Goal: Task Accomplishment & Management: Manage account settings

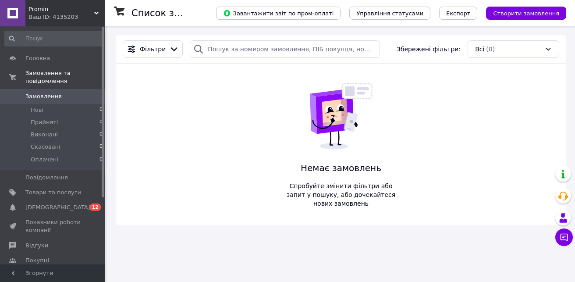
click at [57, 37] on input at bounding box center [53, 39] width 99 height 16
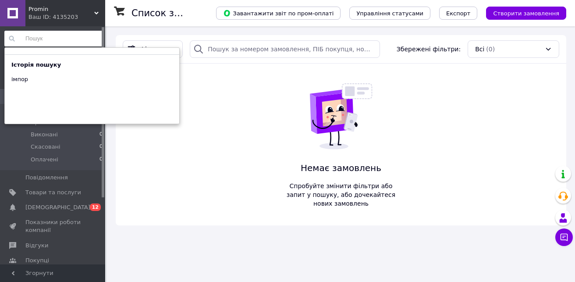
click at [35, 41] on input at bounding box center [53, 39] width 99 height 16
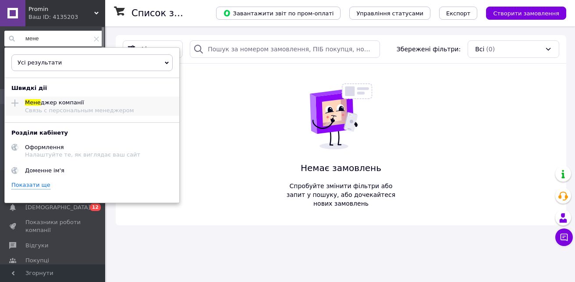
type input "мене"
click at [93, 109] on div "Связь с персональным менеджером" at bounding box center [79, 110] width 109 height 7
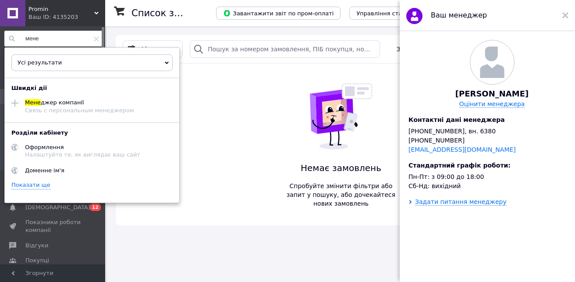
click at [47, 36] on input "мене" at bounding box center [53, 39] width 99 height 16
click at [94, 40] on use at bounding box center [96, 38] width 5 height 5
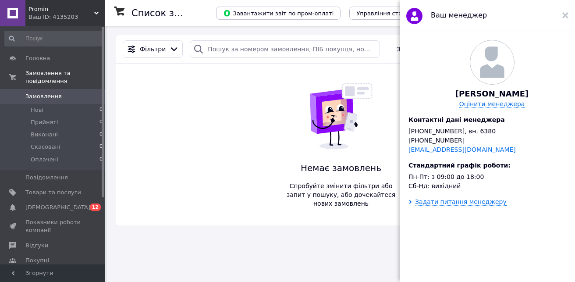
click at [181, 210] on div "Фільтри Збережені фільтри: Всі (0) Немає замовлень Спробуйте змінити фільтри аб…" at bounding box center [341, 130] width 451 height 190
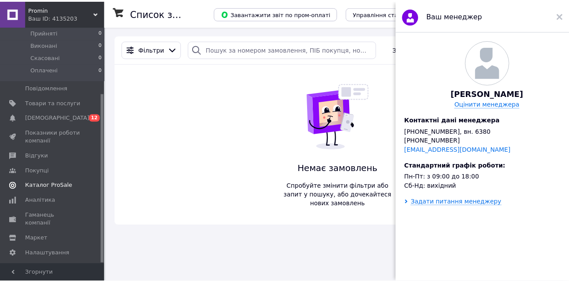
scroll to position [93, 0]
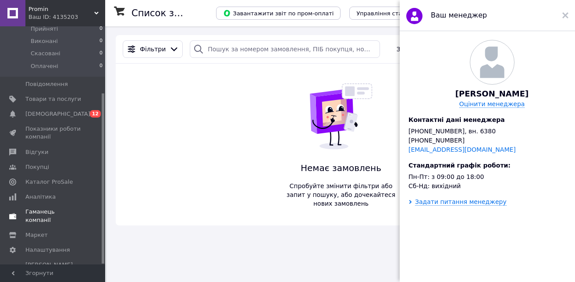
drag, startPoint x: 103, startPoint y: 89, endPoint x: 95, endPoint y: 203, distance: 114.3
click at [95, 203] on div "Головна Замовлення та повідомлення Замовлення 0 Нові 0 Прийняті 0 Виконані 0 Ск…" at bounding box center [52, 145] width 105 height 238
click at [63, 246] on span "Налаштування" at bounding box center [47, 250] width 45 height 8
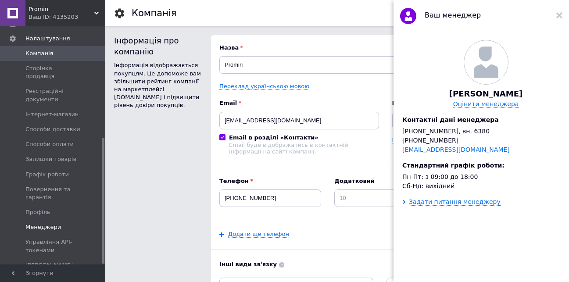
scroll to position [209, 0]
drag, startPoint x: 102, startPoint y: 139, endPoint x: 100, endPoint y: 214, distance: 74.6
click at [100, 214] on div "Головна Замовлення та повідомлення 0 0 Товари та послуги Сповіщення 0 12 Показн…" at bounding box center [52, 145] width 105 height 238
click at [51, 223] on span "Менеджери" at bounding box center [43, 227] width 36 height 8
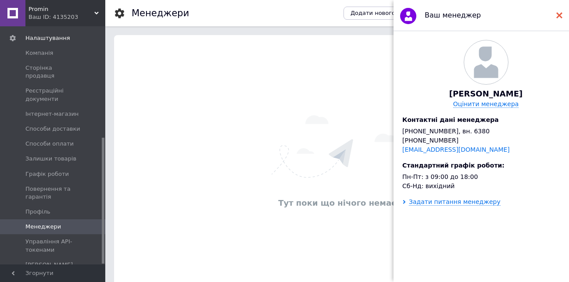
click at [558, 17] on use at bounding box center [559, 15] width 6 height 6
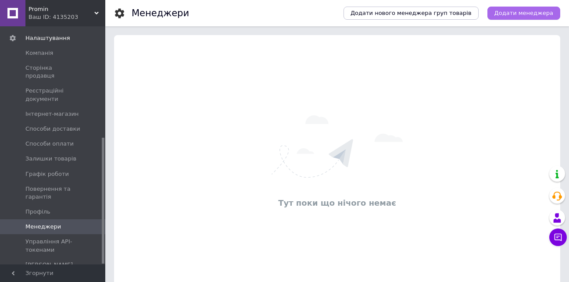
click at [529, 13] on span "Додати менеджера" at bounding box center [523, 13] width 59 height 8
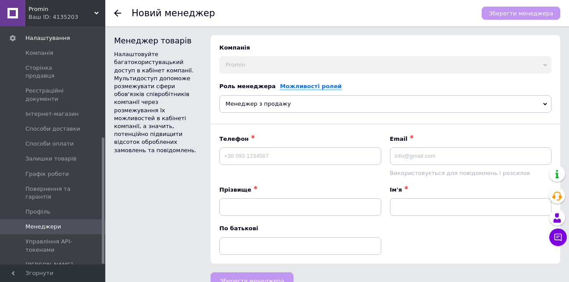
click at [376, 104] on span "Менеджер з продажу" at bounding box center [385, 104] width 332 height 18
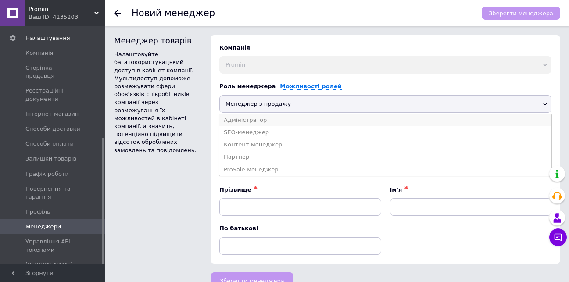
click at [284, 120] on li "Адміністратор" at bounding box center [385, 120] width 332 height 12
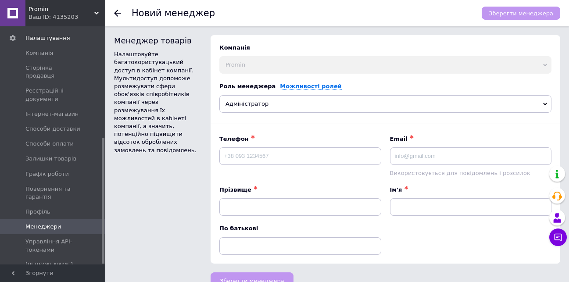
click at [340, 43] on div "Компанія Promin Роль менеджера Можливості ролей Адміністратор Менеджер з продаж…" at bounding box center [386, 149] width 350 height 229
paste input "0985582131"
click at [221, 157] on input "0985582131" at bounding box center [300, 156] width 162 height 18
type input "[PHONE_NUMBER]"
click at [470, 154] on input at bounding box center [471, 156] width 162 height 18
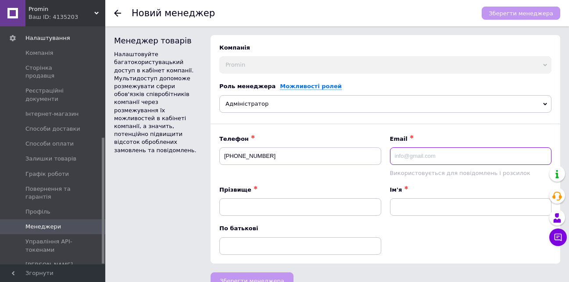
paste input "[EMAIL_ADDRESS][DOMAIN_NAME]"
type input "[EMAIL_ADDRESS][DOMAIN_NAME]"
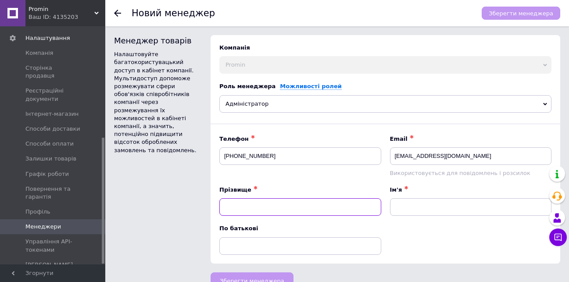
click at [346, 206] on input at bounding box center [300, 207] width 162 height 18
paste input "[PERSON_NAME]"
type input "[PERSON_NAME]"
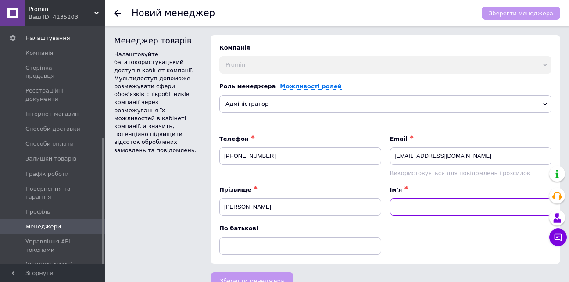
paste input "[PERSON_NAME]"
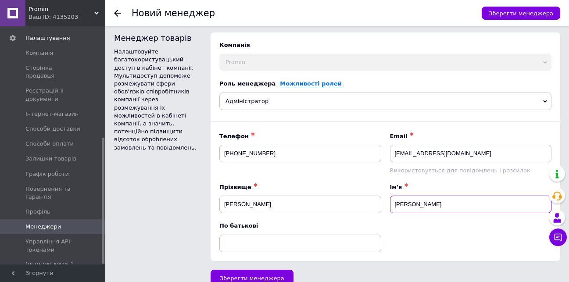
scroll to position [17, 0]
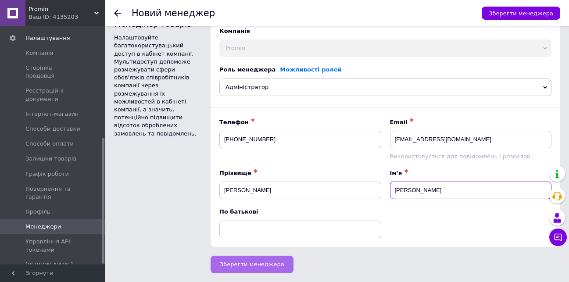
type input "[PERSON_NAME]"
click at [263, 264] on span "Зберегти менеджера" at bounding box center [252, 264] width 64 height 7
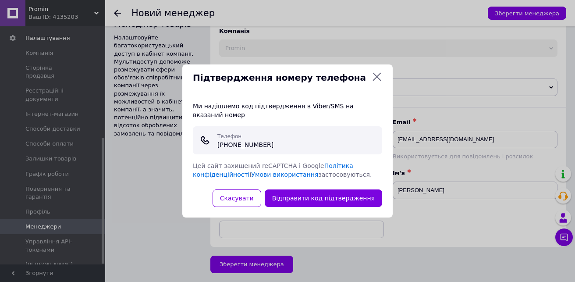
click at [69, 17] on div "Підтвердження номеру телефона Ми надішлемо код підтвердження в Viber/SMS на вка…" at bounding box center [287, 141] width 575 height 282
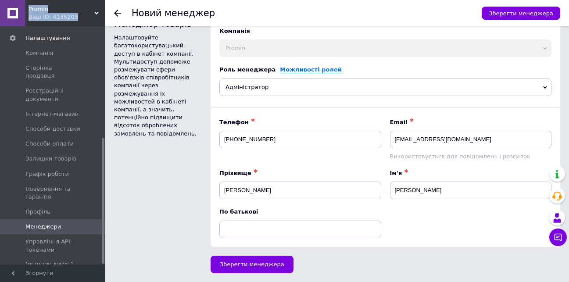
drag, startPoint x: 73, startPoint y: 15, endPoint x: 29, endPoint y: 5, distance: 45.3
click at [29, 5] on div "Promin Ваш ID: 4135203" at bounding box center [65, 13] width 80 height 26
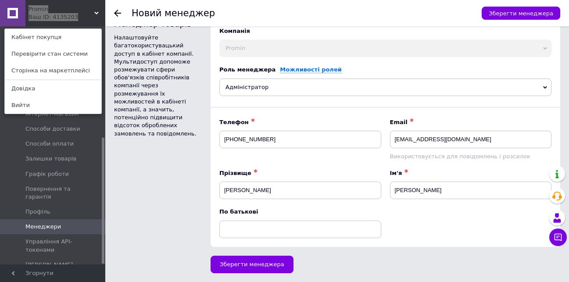
copy div "Promin Ваш ID: 4135203"
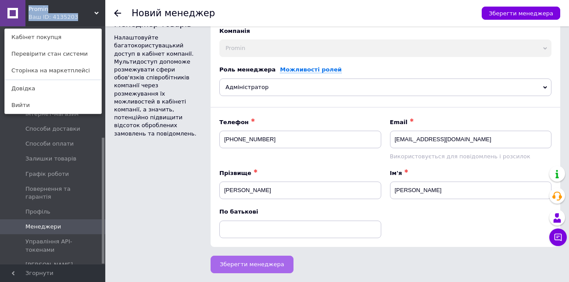
click at [265, 265] on span "Зберегти менеджера" at bounding box center [252, 264] width 64 height 7
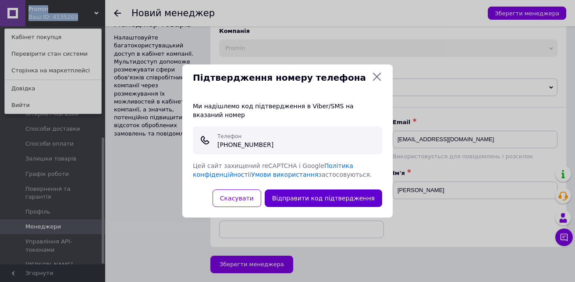
click at [321, 189] on button "Відправити код підтвердження" at bounding box center [324, 198] width 118 height 18
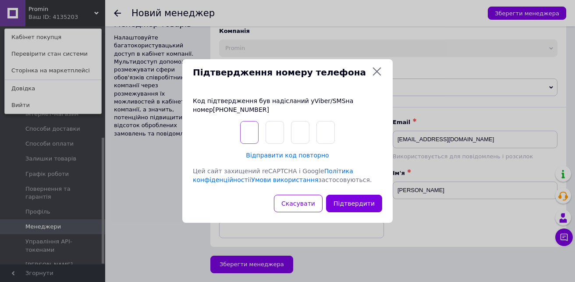
click at [249, 135] on input "text" at bounding box center [249, 132] width 18 height 23
type input "8"
click at [276, 132] on input "text" at bounding box center [275, 132] width 18 height 23
type input "5"
type input "8"
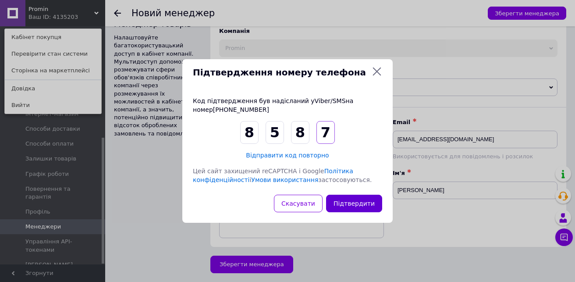
type input "7"
click at [368, 204] on button "Підтвердити" at bounding box center [354, 204] width 56 height 18
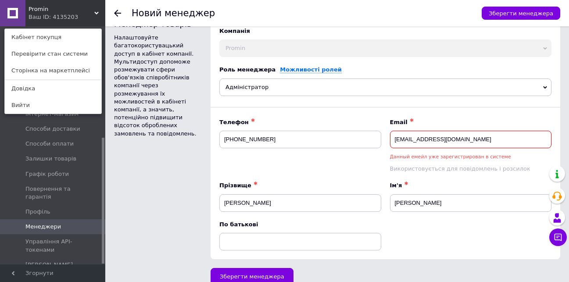
click at [436, 139] on input "[EMAIL_ADDRESS][DOMAIN_NAME]" at bounding box center [471, 140] width 162 height 18
click at [438, 139] on input "[EMAIL_ADDRESS][DOMAIN_NAME]" at bounding box center [471, 140] width 162 height 18
click at [410, 221] on div "Телефон ✱ [PHONE_NUMBER] Email ✱ [EMAIL_ADDRESS][DOMAIN_NAME] Данный емейл уже …" at bounding box center [385, 184] width 341 height 141
click at [56, 13] on span "Promin" at bounding box center [62, 9] width 66 height 8
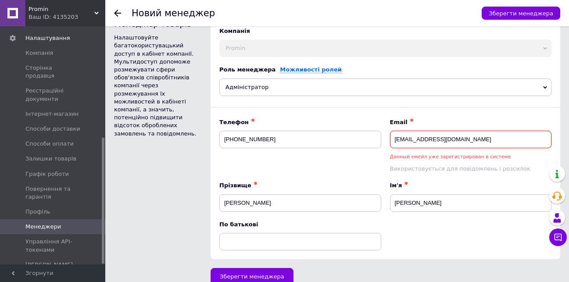
click at [468, 143] on input "[EMAIL_ADDRESS][DOMAIN_NAME]" at bounding box center [471, 140] width 162 height 18
click at [436, 141] on input "[EMAIL_ADDRESS][DOMAIN_NAME]" at bounding box center [471, 140] width 162 height 18
click at [273, 272] on button "Зберегти менеджера" at bounding box center [252, 277] width 83 height 18
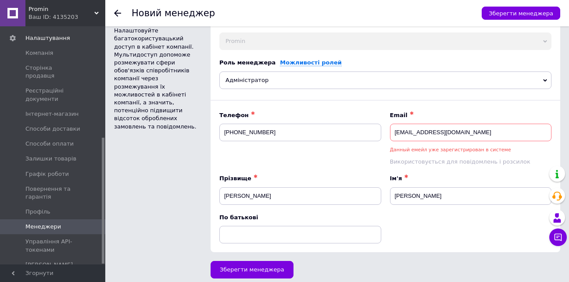
scroll to position [29, 0]
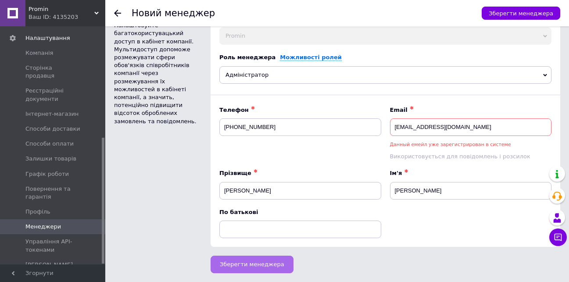
click at [261, 264] on span "Зберегти менеджера" at bounding box center [252, 264] width 64 height 7
click at [437, 125] on input "[EMAIL_ADDRESS][DOMAIN_NAME]" at bounding box center [471, 127] width 162 height 18
click at [265, 258] on button "Зберегти менеджера" at bounding box center [252, 265] width 83 height 18
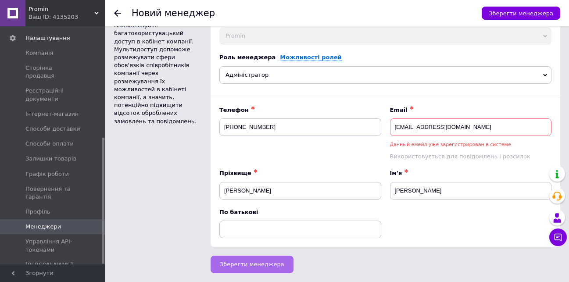
click at [265, 258] on button "Зберегти менеджера" at bounding box center [252, 265] width 83 height 18
click at [439, 126] on input "[EMAIL_ADDRESS][DOMAIN_NAME]" at bounding box center [471, 127] width 162 height 18
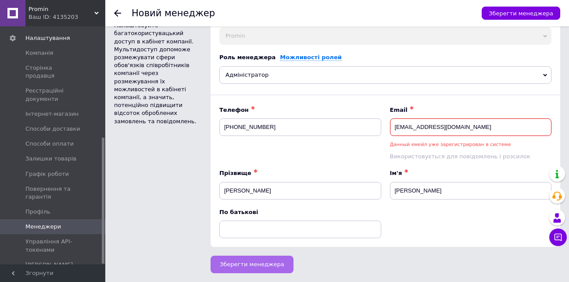
type input "[EMAIL_ADDRESS][DOMAIN_NAME]"
click at [258, 267] on span "Зберегти менеджера" at bounding box center [252, 264] width 64 height 7
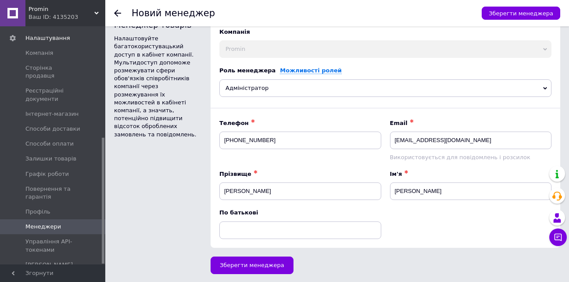
scroll to position [17, 0]
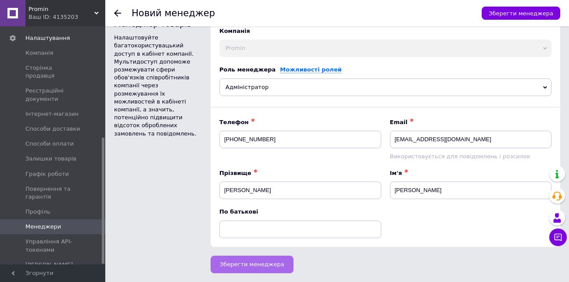
click at [249, 261] on span "Зберегти менеджера" at bounding box center [252, 264] width 64 height 7
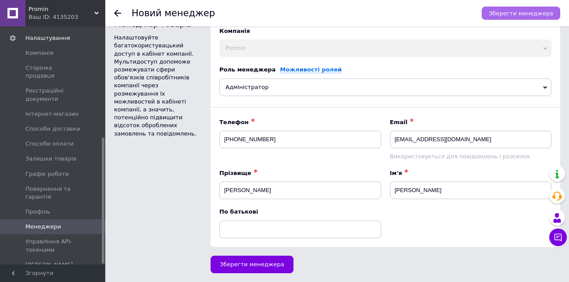
click at [526, 9] on button "Зберегти менеджера" at bounding box center [521, 13] width 79 height 13
